Goal: Transaction & Acquisition: Purchase product/service

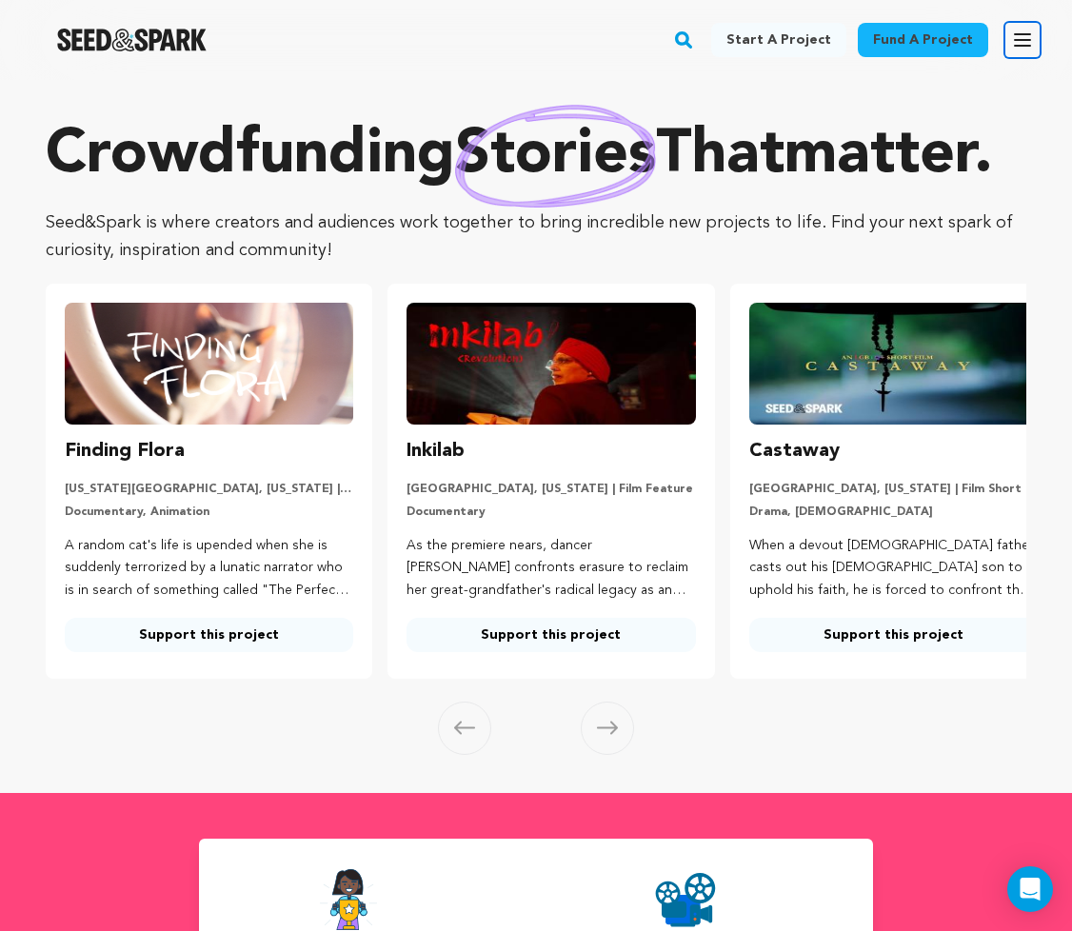
click at [1034, 45] on button "Open main menu" at bounding box center [1022, 40] width 38 height 38
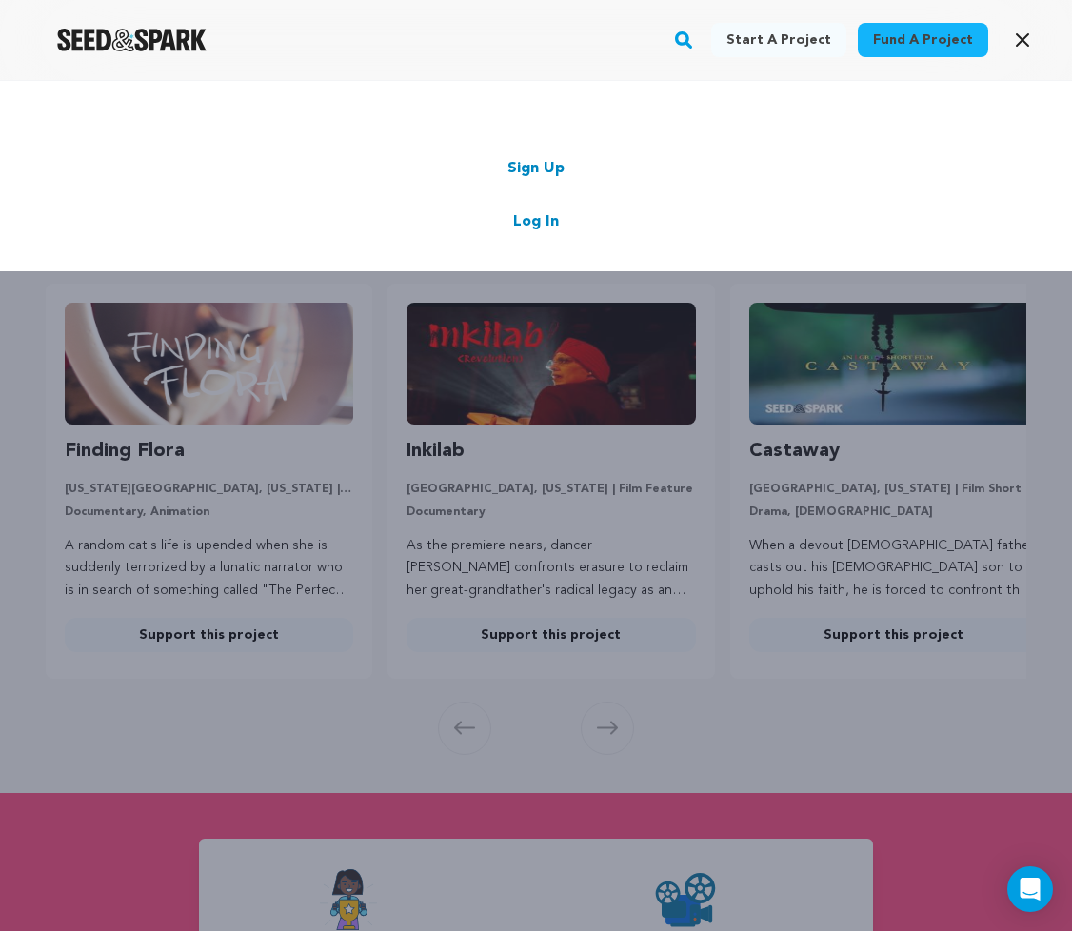
click at [535, 228] on link "Log In" at bounding box center [536, 221] width 46 height 23
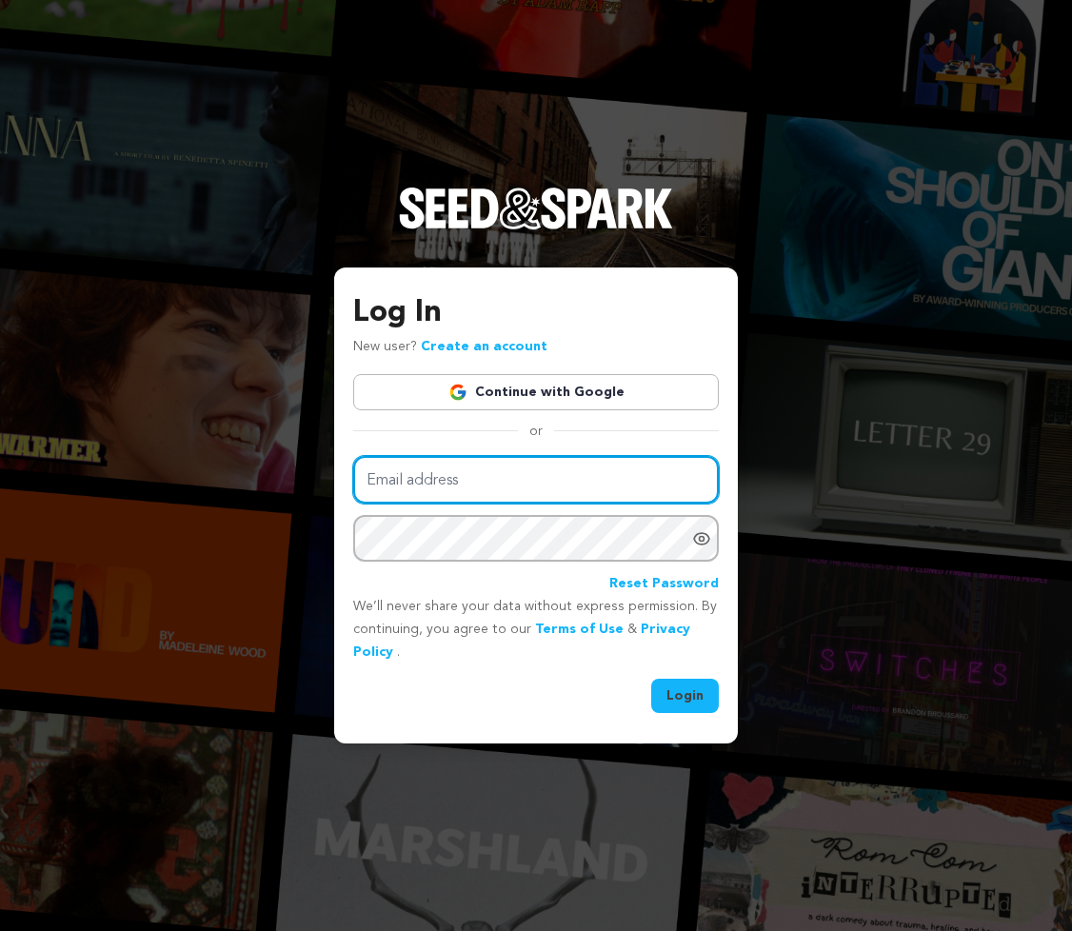
type input "jess@jesstrom.com"
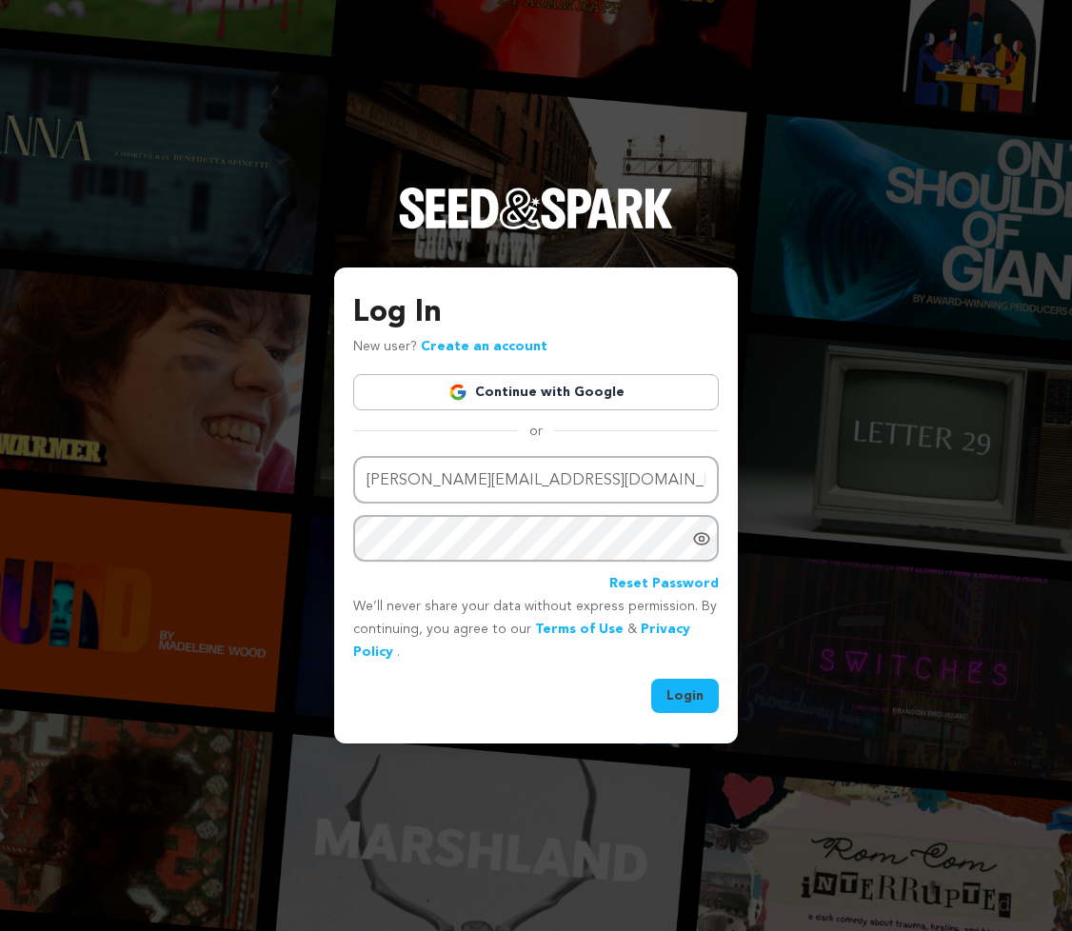
click at [690, 682] on button "Login" at bounding box center [685, 696] width 68 height 34
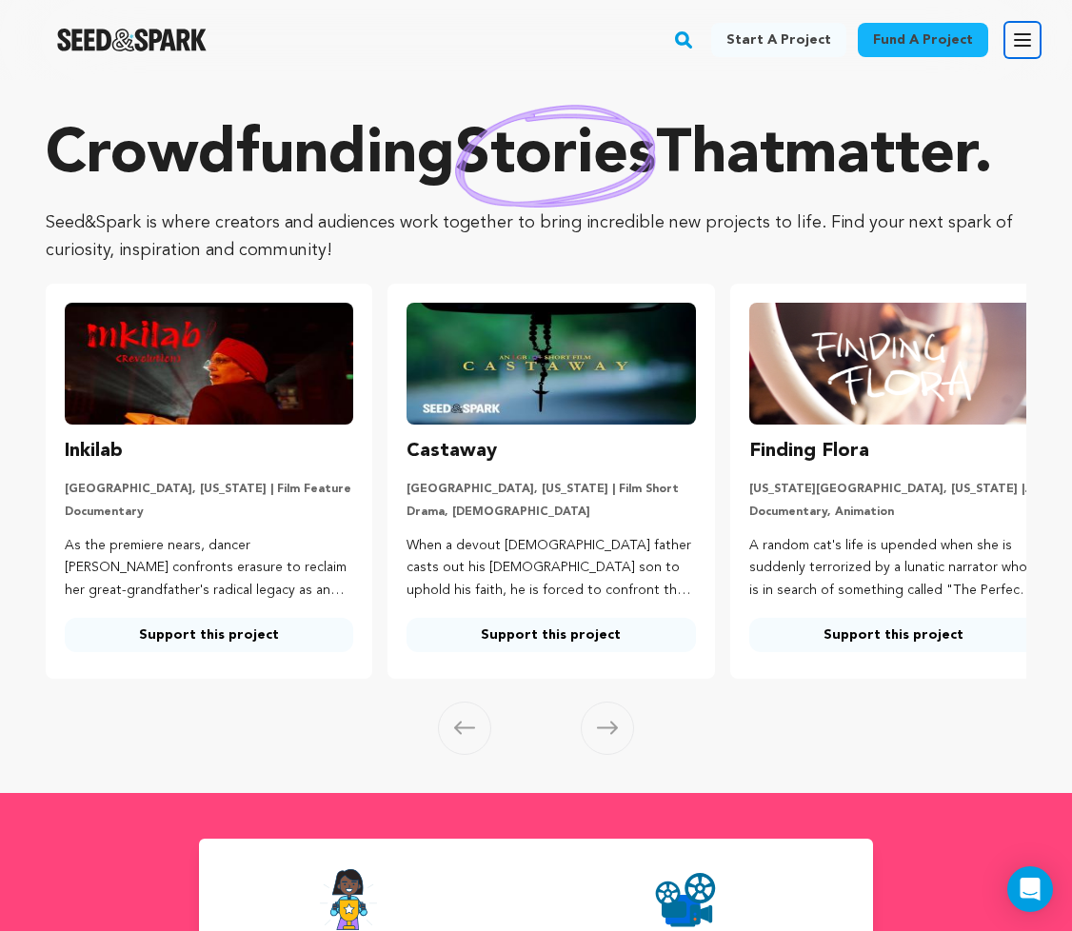
click at [1025, 40] on icon "button" at bounding box center [1022, 39] width 15 height 11
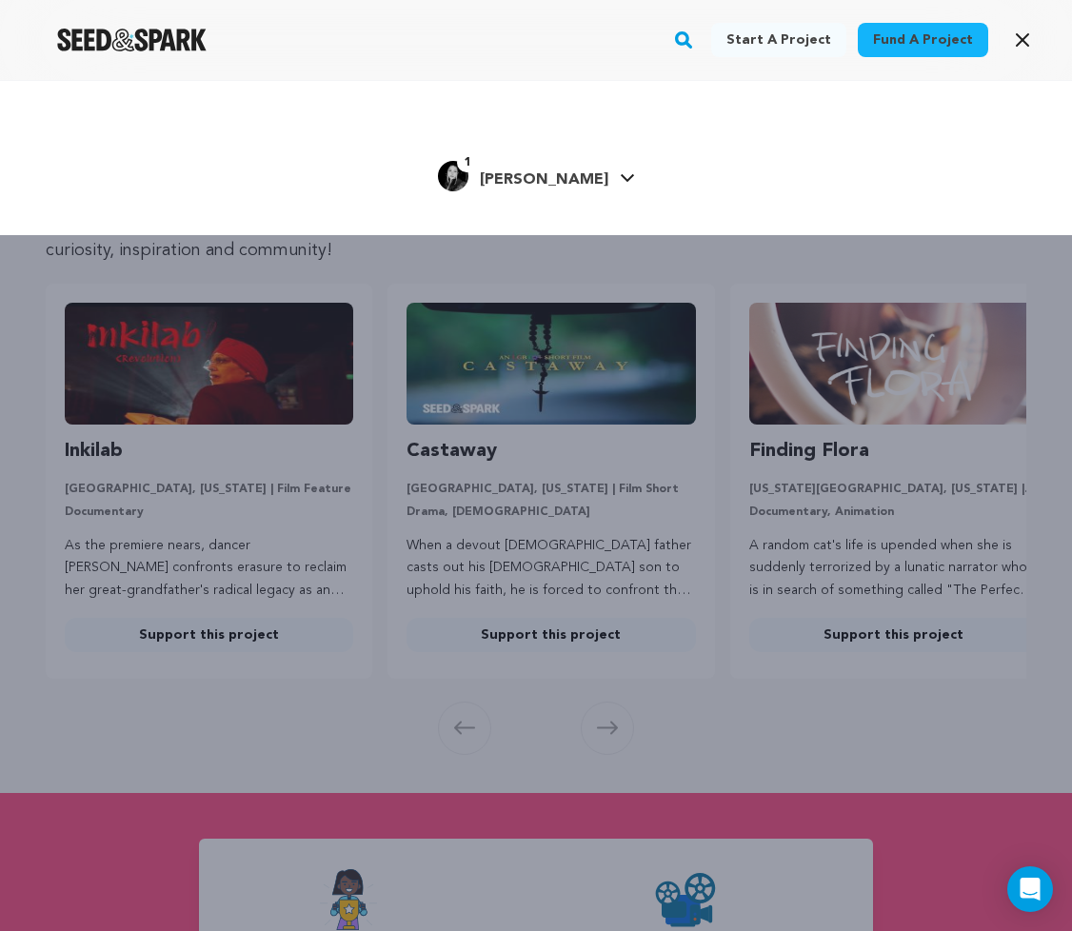
click at [521, 180] on span "Jessica T." at bounding box center [544, 179] width 128 height 15
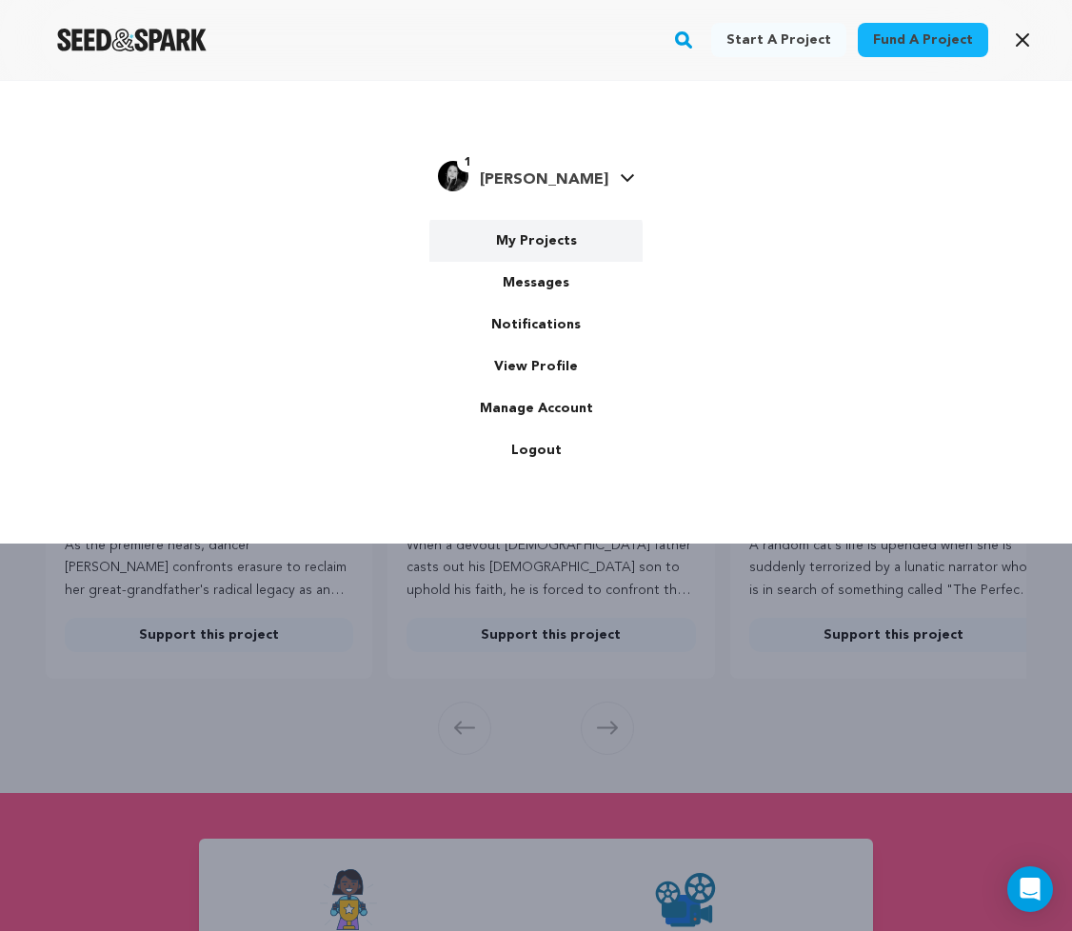
click at [527, 241] on link "My Projects" at bounding box center [535, 241] width 213 height 42
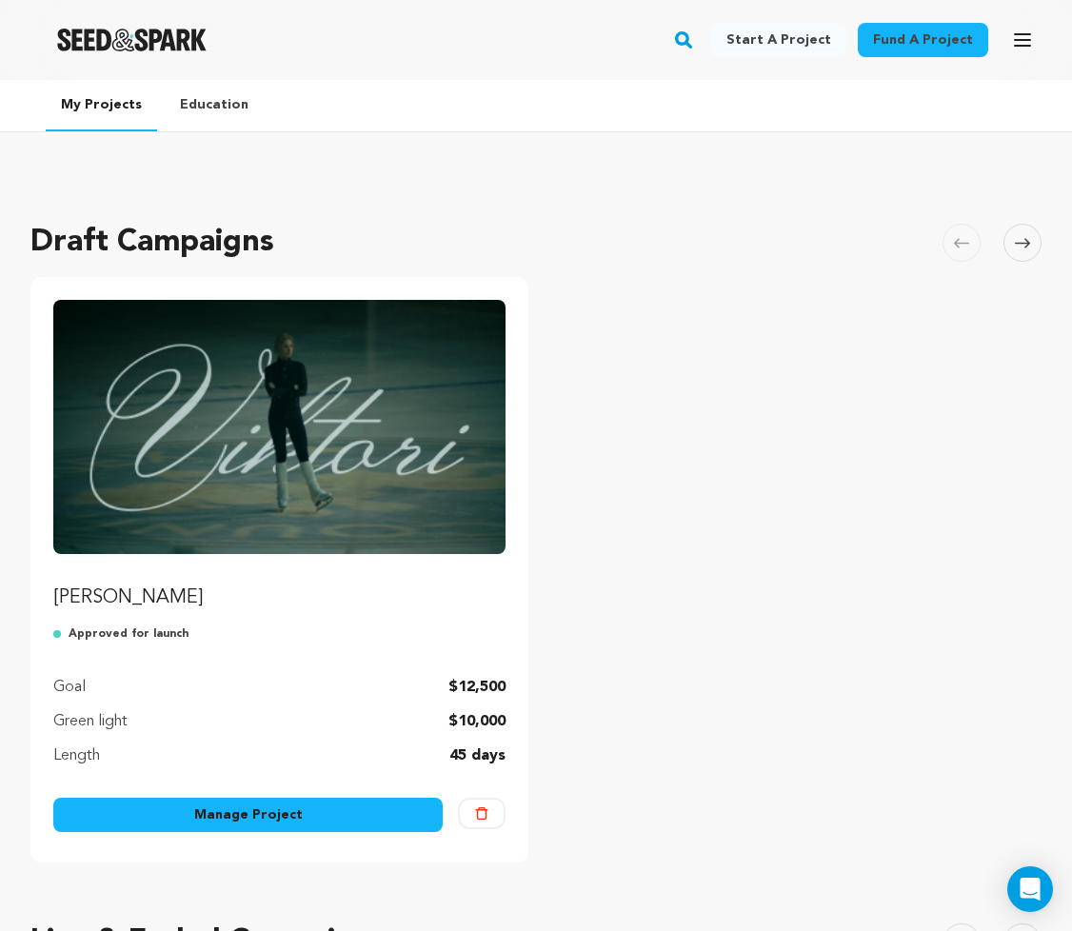
click at [259, 619] on div "[PERSON_NAME] Approved for launch Goal $12,500 Green light $10,000 Length 45 da…" at bounding box center [279, 533] width 452 height 467
click at [261, 491] on img "Fund Viktori" at bounding box center [279, 427] width 452 height 254
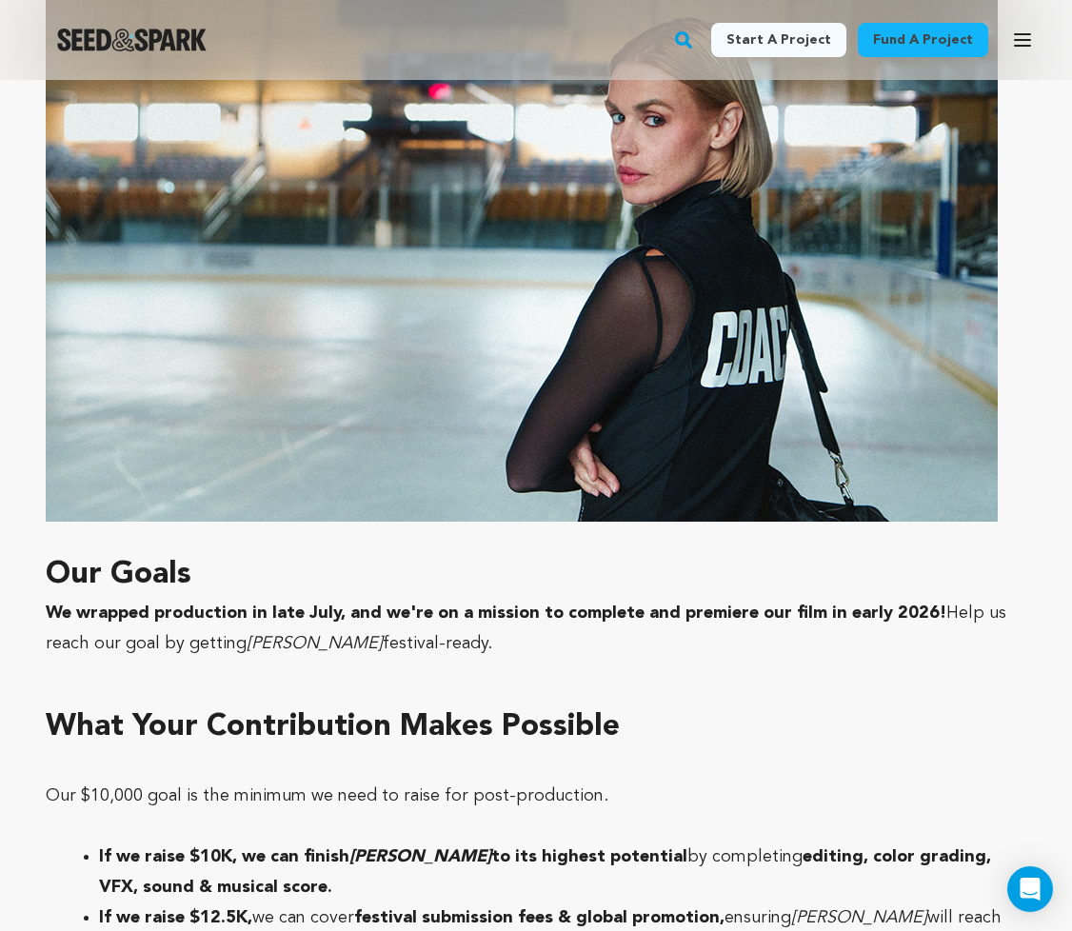
scroll to position [2142, 0]
